Goal: Information Seeking & Learning: Learn about a topic

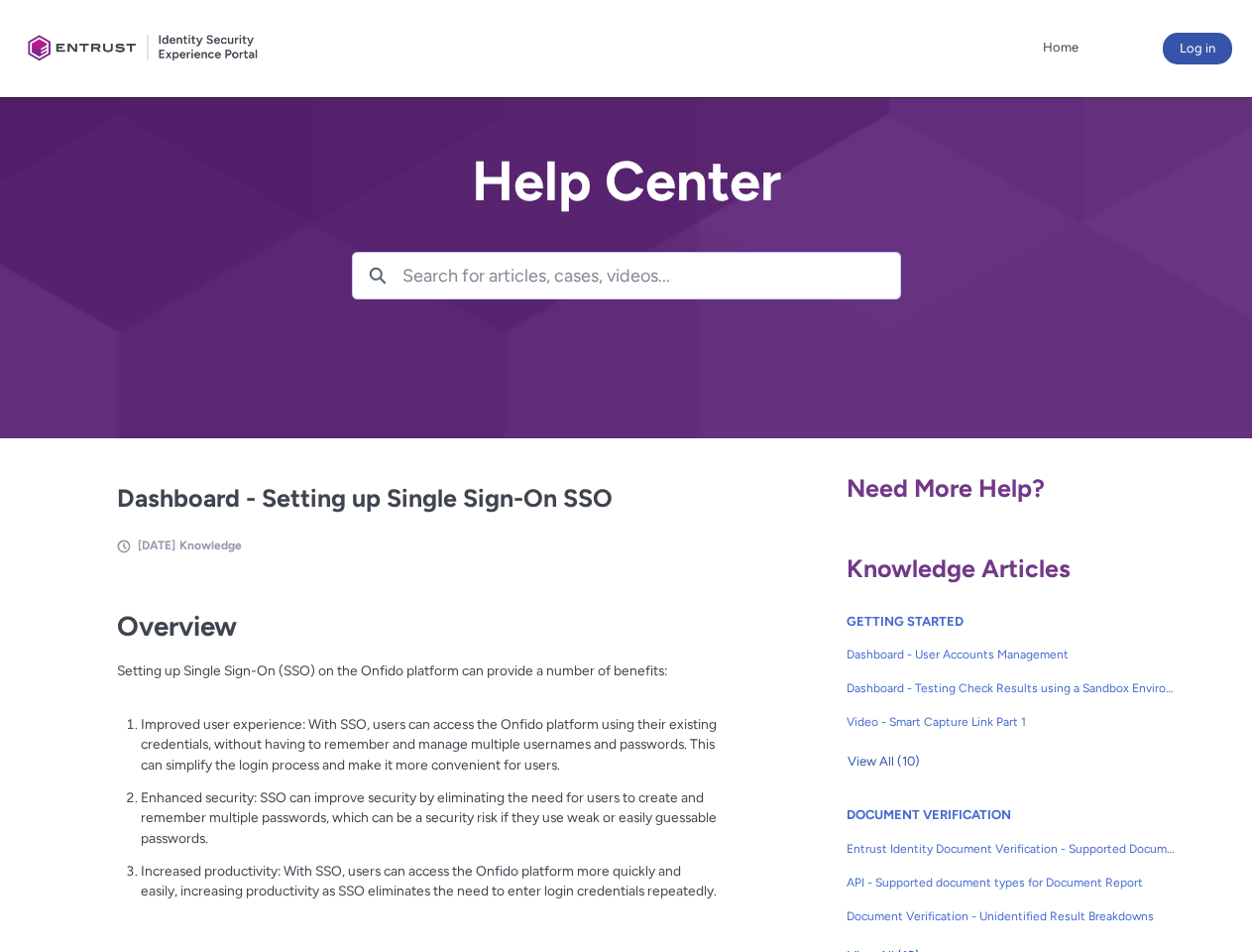
click at [378, 275] on lightning-primitive-icon "button" at bounding box center [378, 273] width 18 height 15
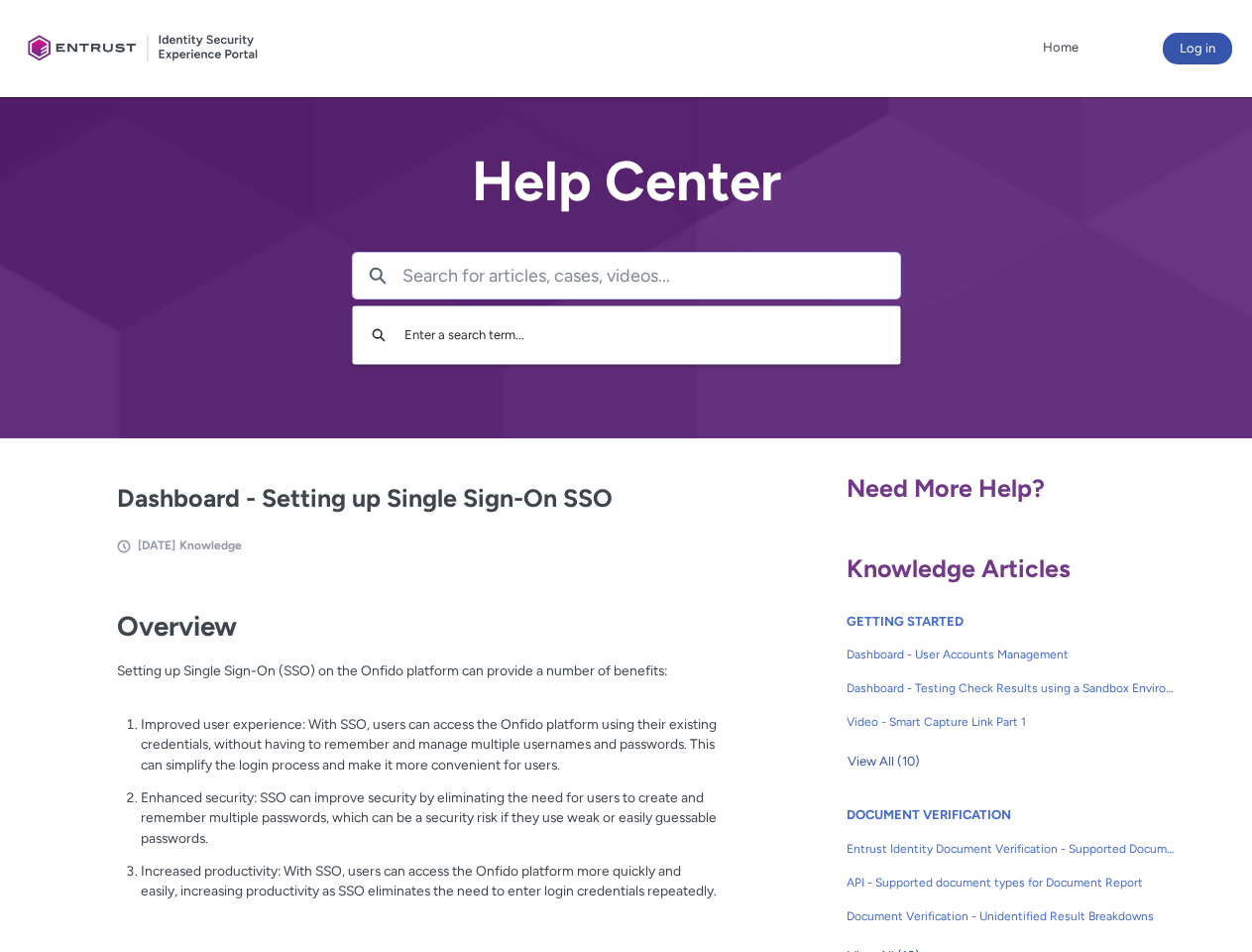
click at [380, 758] on p "Improved user experience: With SSO, users can access the Onfido platform using …" at bounding box center [429, 744] width 577 height 62
click at [883, 761] on span "View All (10)" at bounding box center [883, 761] width 73 height 30
click at [0, 0] on div at bounding box center [0, 0] width 0 height 0
click at [1220, 868] on div at bounding box center [646, 476] width 1212 height 952
